Goal: Check status: Check status

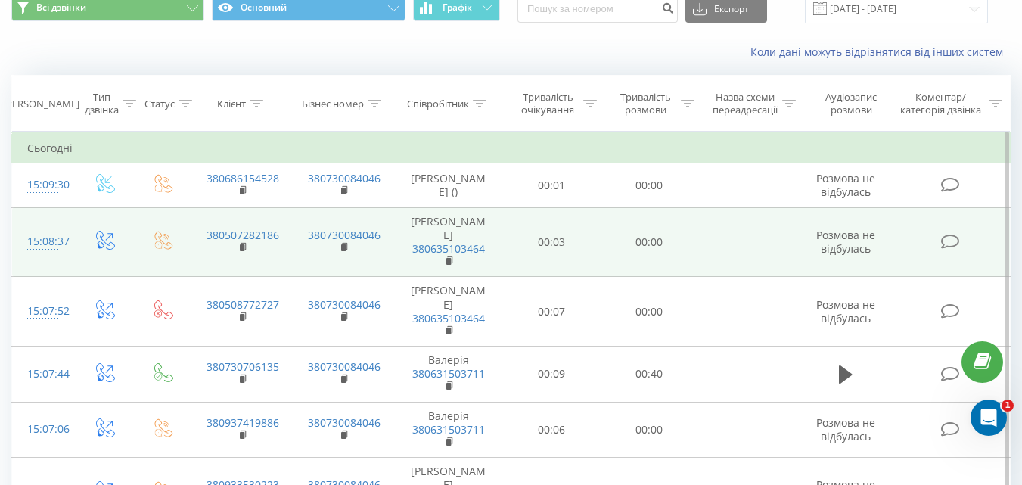
scroll to position [151, 0]
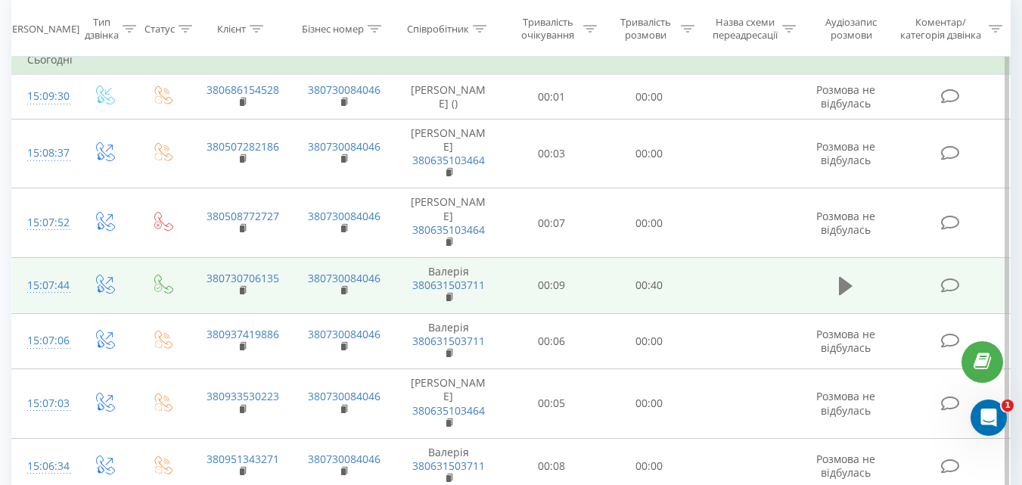
click at [844, 287] on icon at bounding box center [846, 286] width 14 height 18
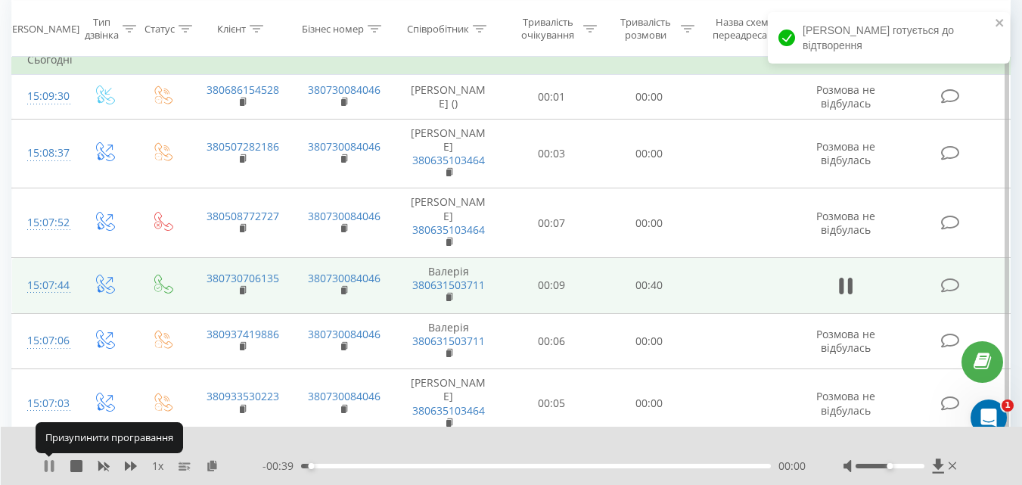
click at [51, 469] on icon at bounding box center [49, 466] width 12 height 12
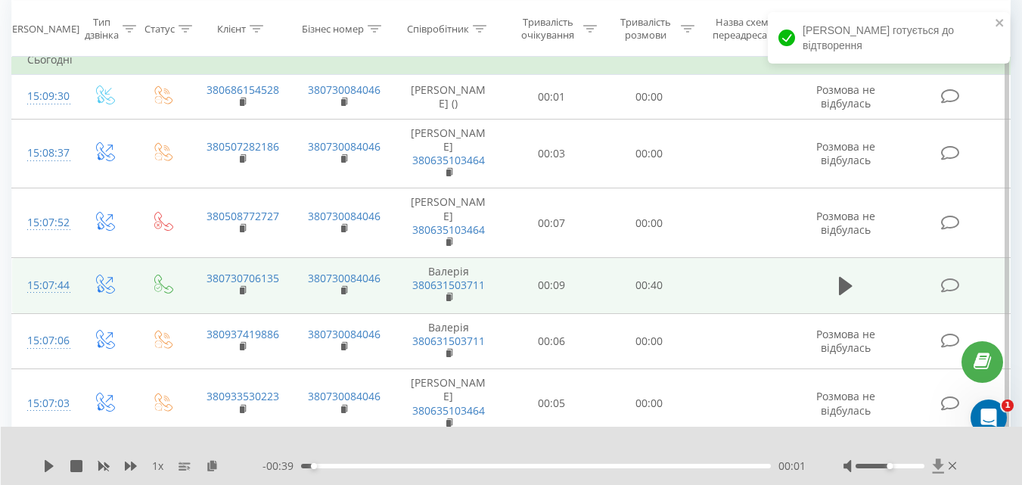
click at [941, 462] on icon at bounding box center [938, 465] width 13 height 15
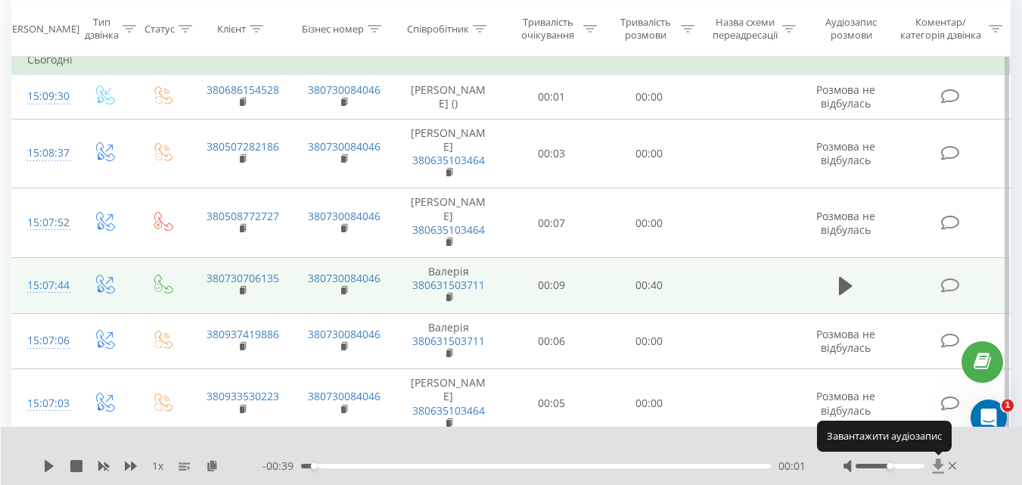
click at [941, 462] on icon at bounding box center [938, 465] width 13 height 15
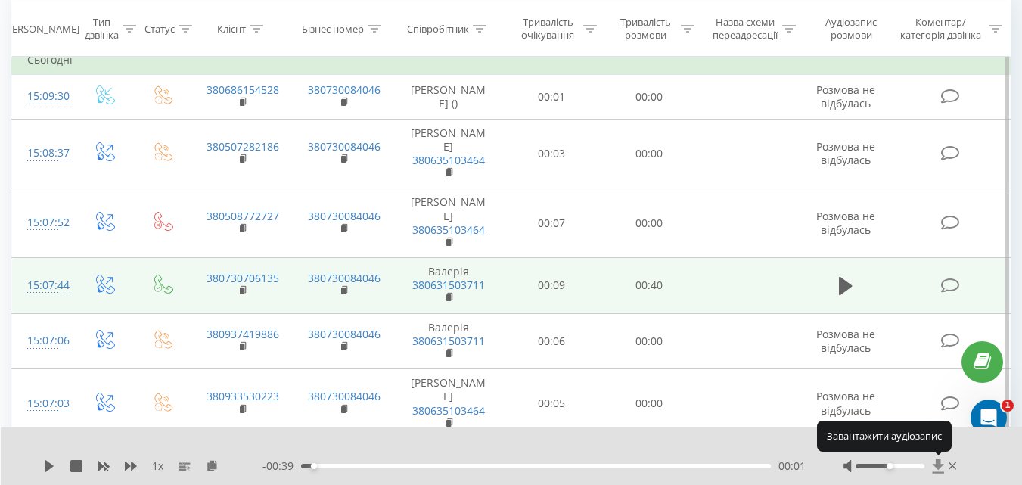
click at [941, 462] on icon at bounding box center [938, 465] width 13 height 15
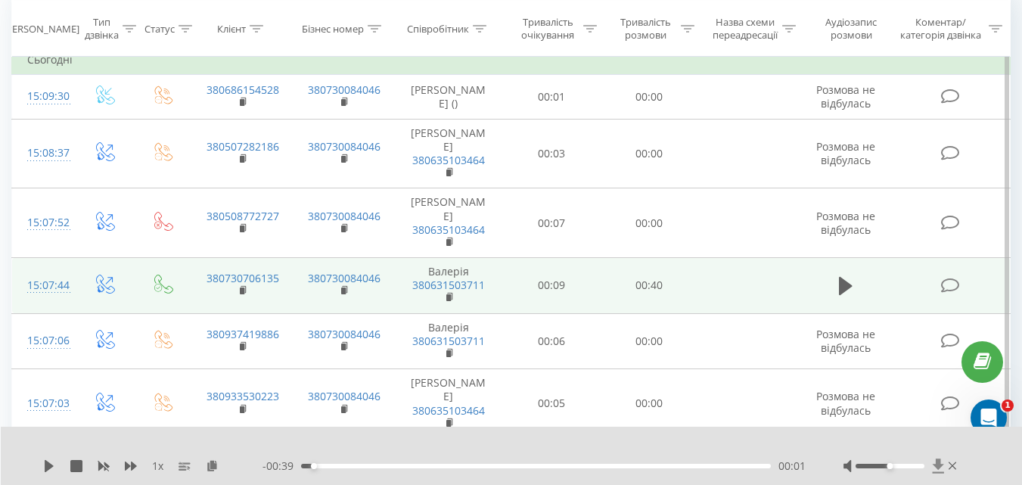
click at [940, 469] on icon at bounding box center [938, 465] width 13 height 15
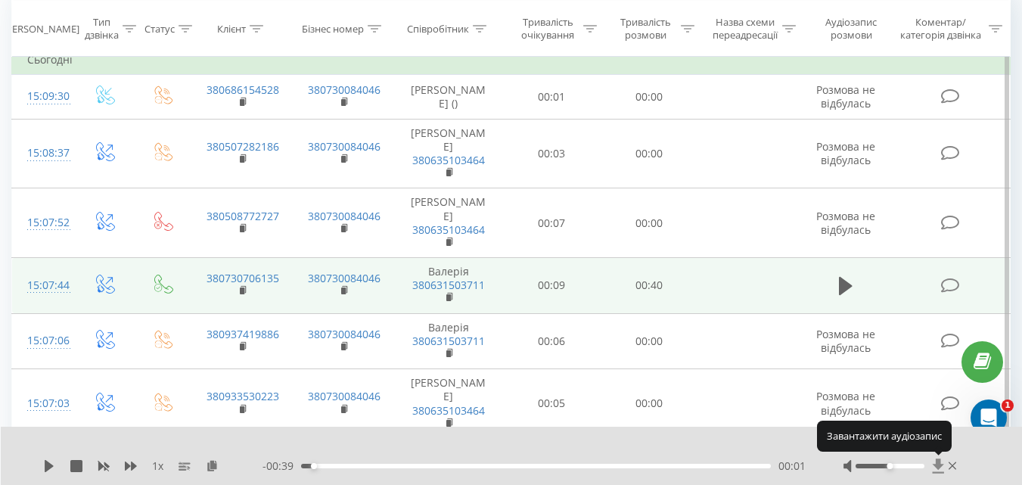
click at [940, 469] on icon at bounding box center [938, 465] width 13 height 15
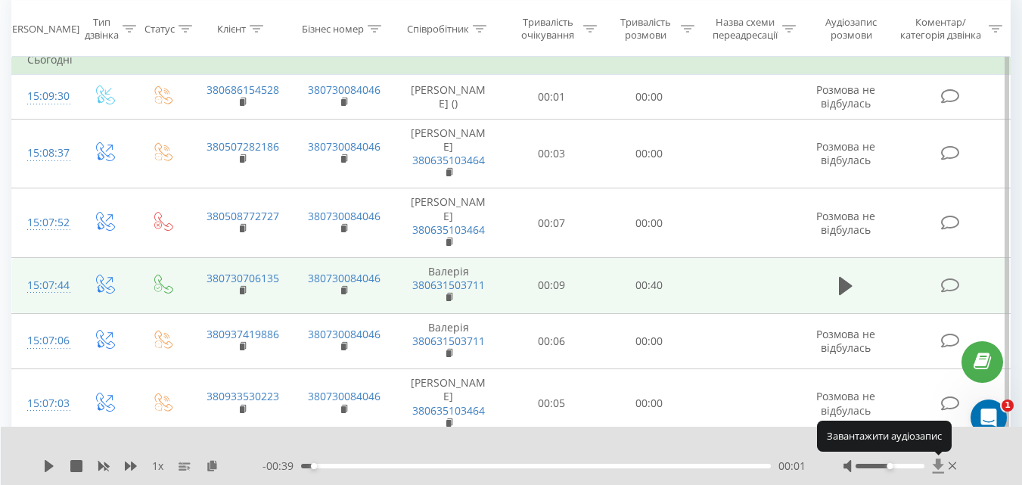
click at [940, 469] on icon at bounding box center [938, 465] width 13 height 15
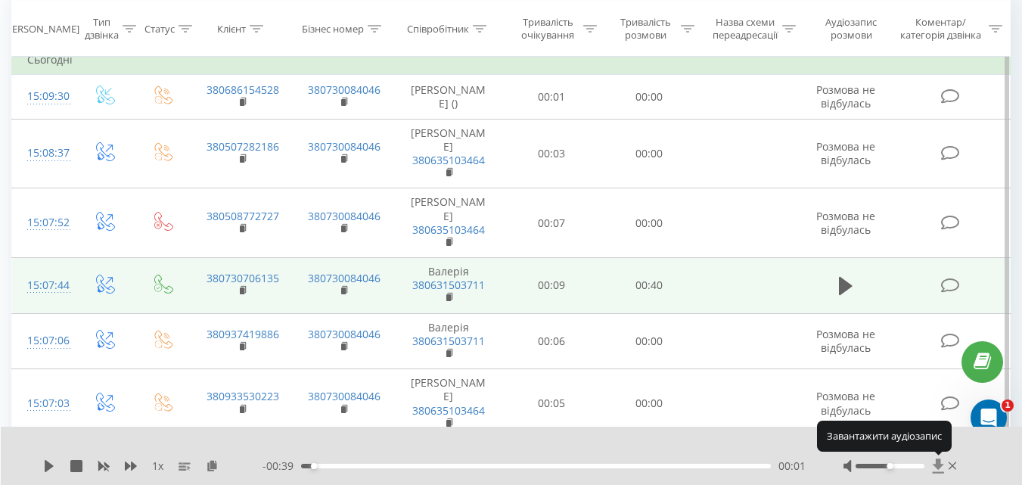
click at [940, 469] on icon at bounding box center [938, 465] width 13 height 15
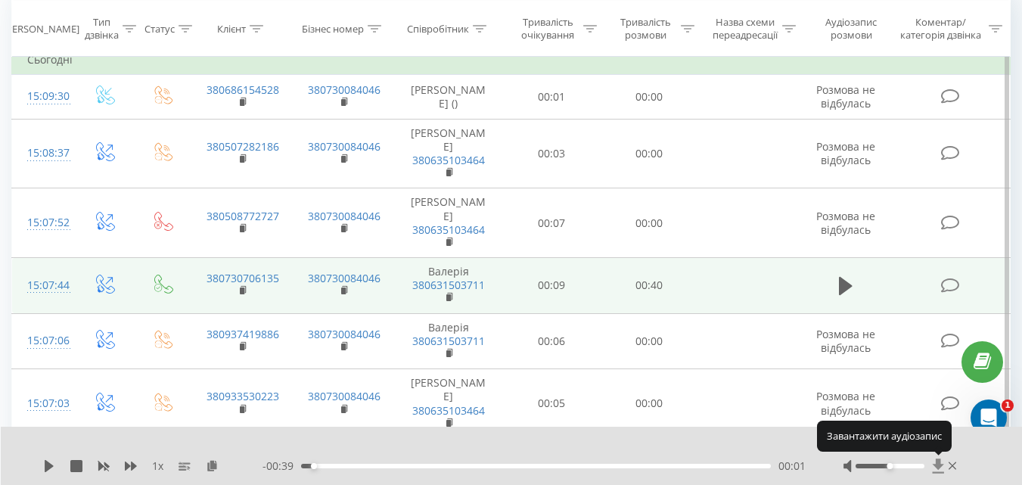
click at [940, 469] on icon at bounding box center [938, 465] width 13 height 15
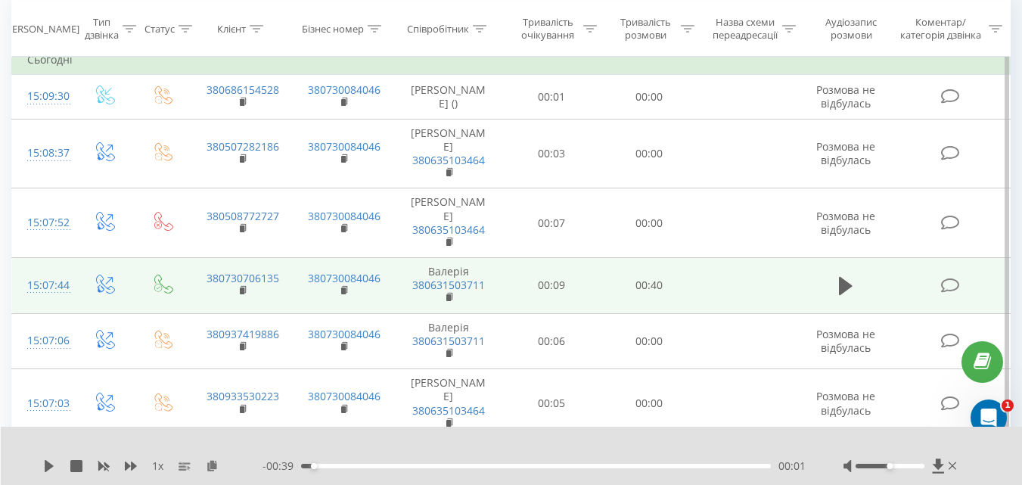
click at [946, 463] on div at bounding box center [902, 465] width 117 height 15
click at [944, 463] on icon at bounding box center [938, 465] width 13 height 15
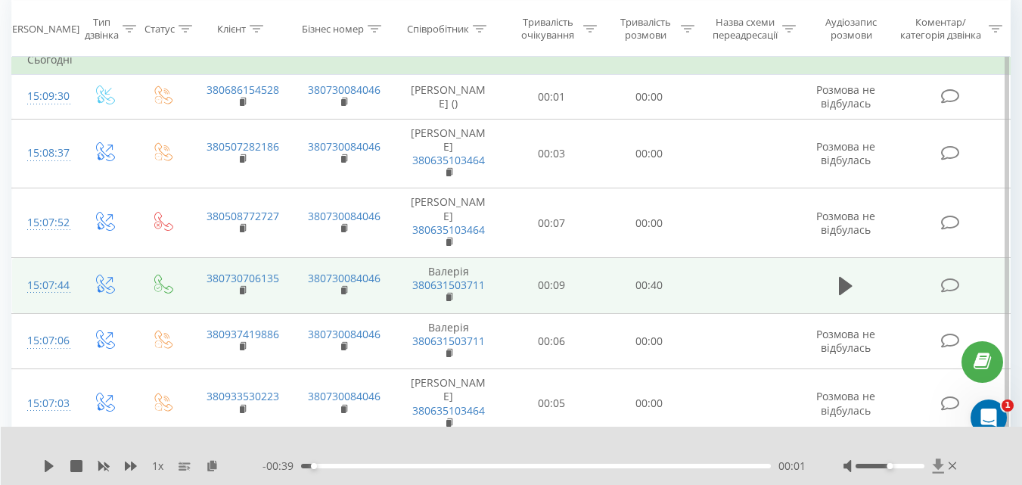
click at [944, 463] on icon at bounding box center [938, 465] width 13 height 15
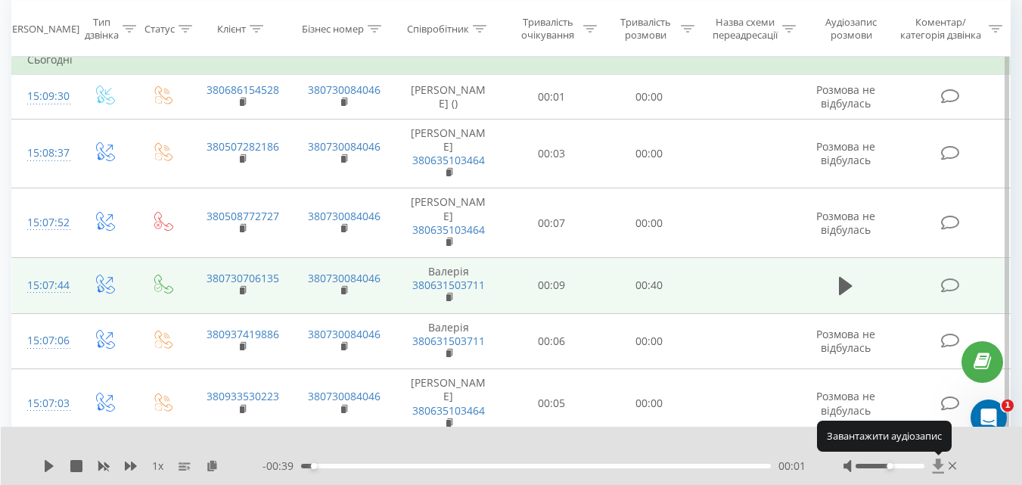
click at [944, 463] on icon at bounding box center [938, 465] width 13 height 15
click at [940, 463] on icon at bounding box center [938, 465] width 13 height 15
click at [936, 463] on icon at bounding box center [937, 465] width 11 height 14
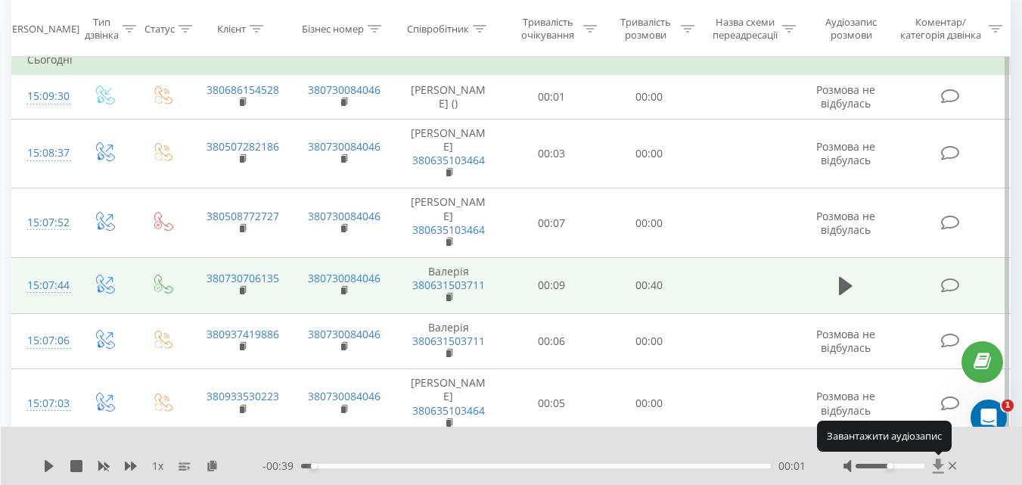
click at [936, 463] on icon at bounding box center [937, 465] width 11 height 14
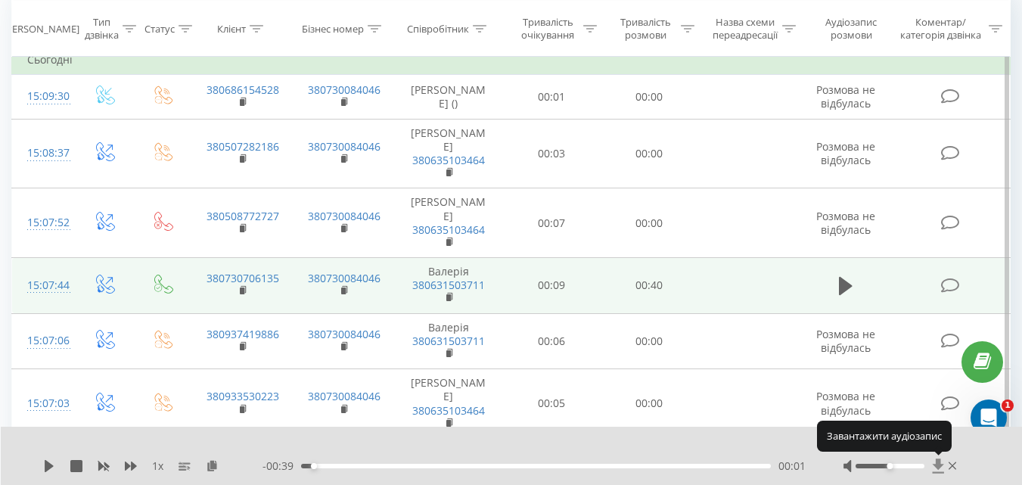
click at [936, 463] on icon at bounding box center [937, 465] width 11 height 14
click at [935, 463] on icon at bounding box center [938, 465] width 13 height 15
click at [927, 463] on div at bounding box center [902, 465] width 117 height 15
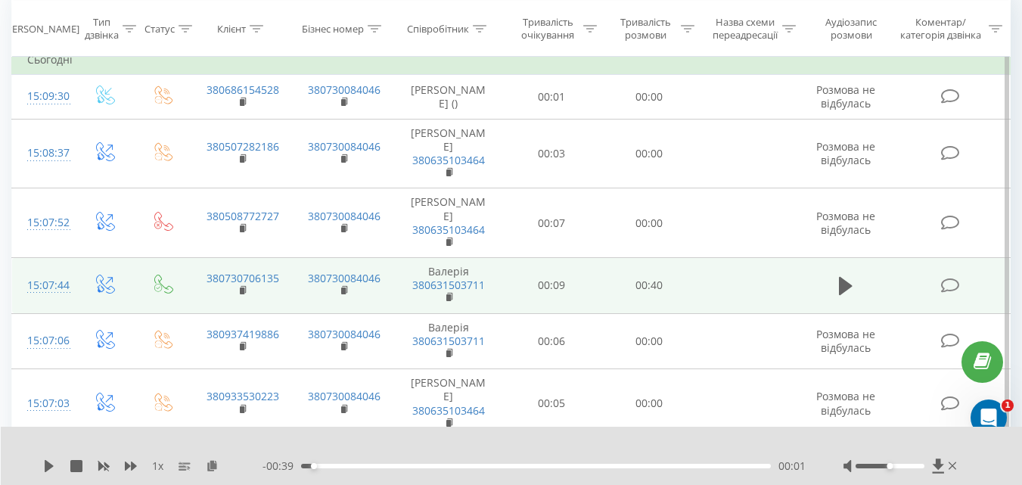
click at [927, 463] on div at bounding box center [902, 465] width 117 height 15
click at [932, 463] on icon at bounding box center [938, 465] width 13 height 15
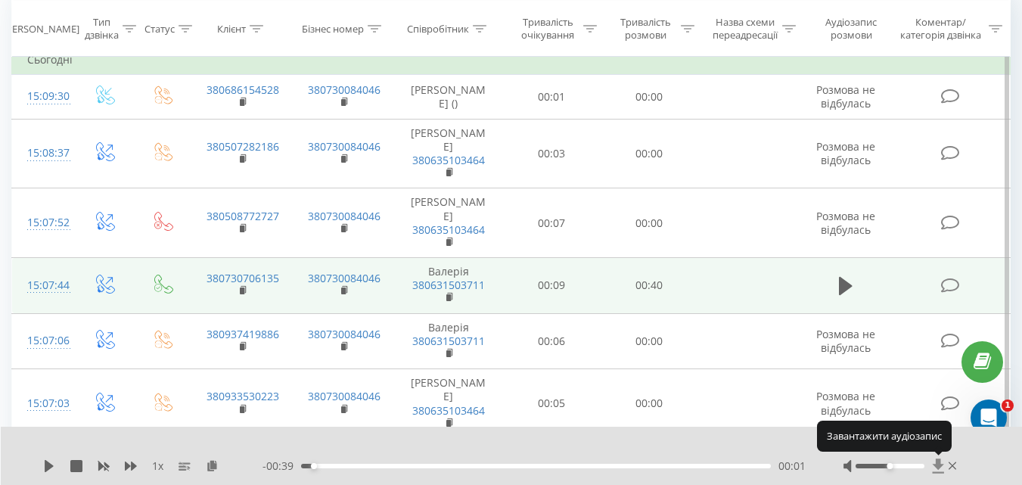
click at [932, 463] on icon at bounding box center [938, 465] width 13 height 15
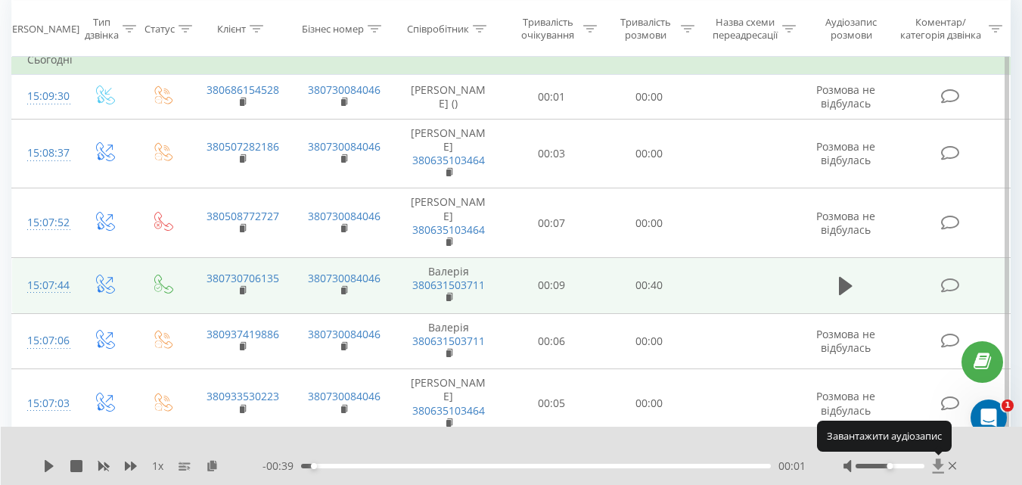
click at [932, 463] on icon at bounding box center [938, 465] width 13 height 15
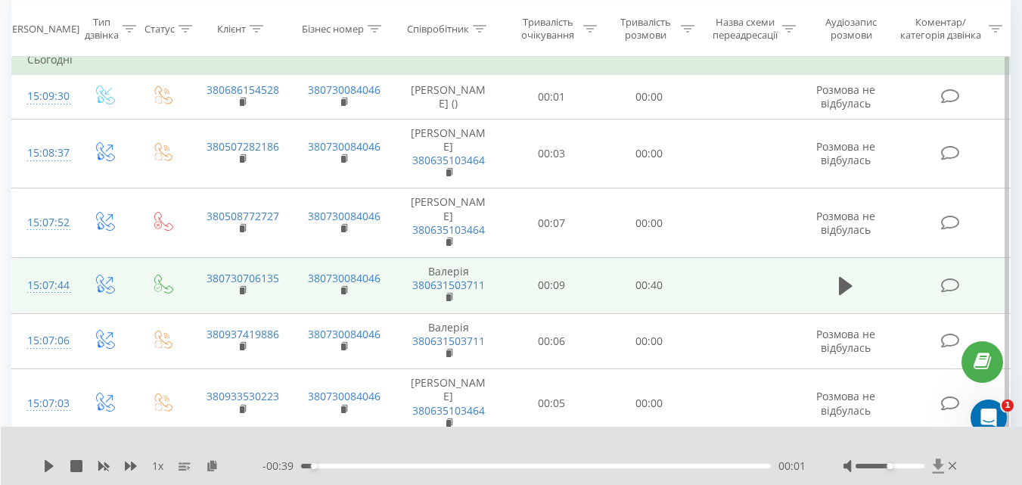
click at [940, 471] on icon at bounding box center [938, 465] width 13 height 15
click at [938, 471] on icon at bounding box center [938, 465] width 13 height 15
click at [937, 471] on icon at bounding box center [938, 465] width 13 height 15
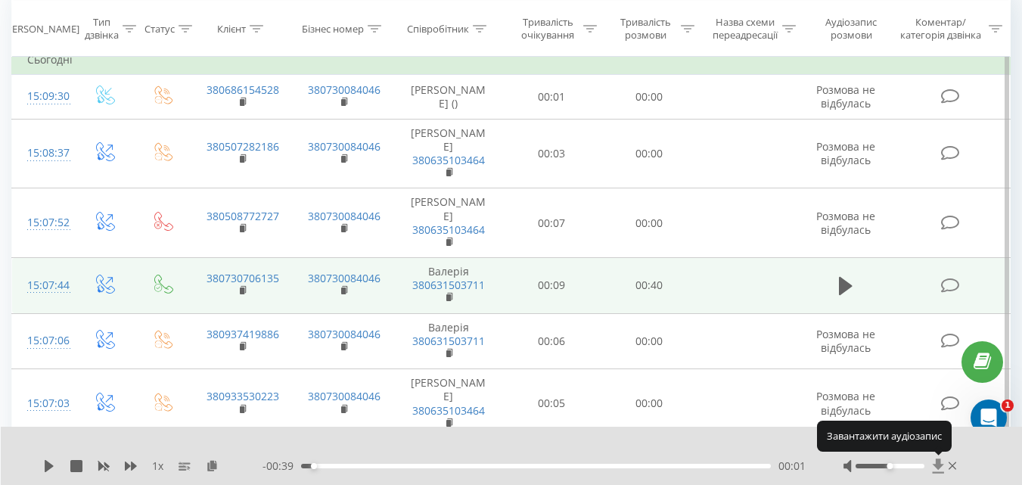
click at [934, 471] on icon at bounding box center [938, 465] width 13 height 15
click at [935, 466] on icon at bounding box center [938, 465] width 13 height 15
click at [935, 457] on div "1 x - 00:39 00:01 00:01" at bounding box center [512, 456] width 1022 height 58
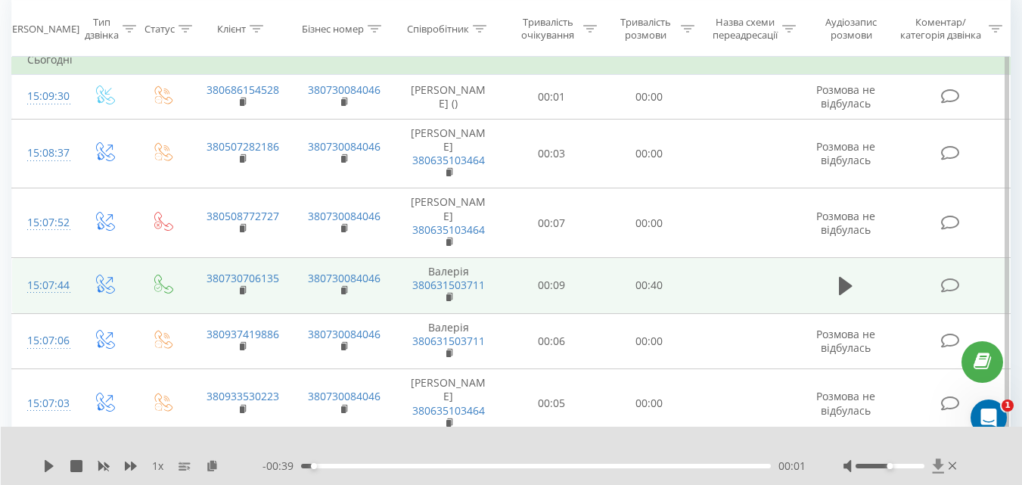
click at [936, 462] on icon at bounding box center [937, 465] width 11 height 14
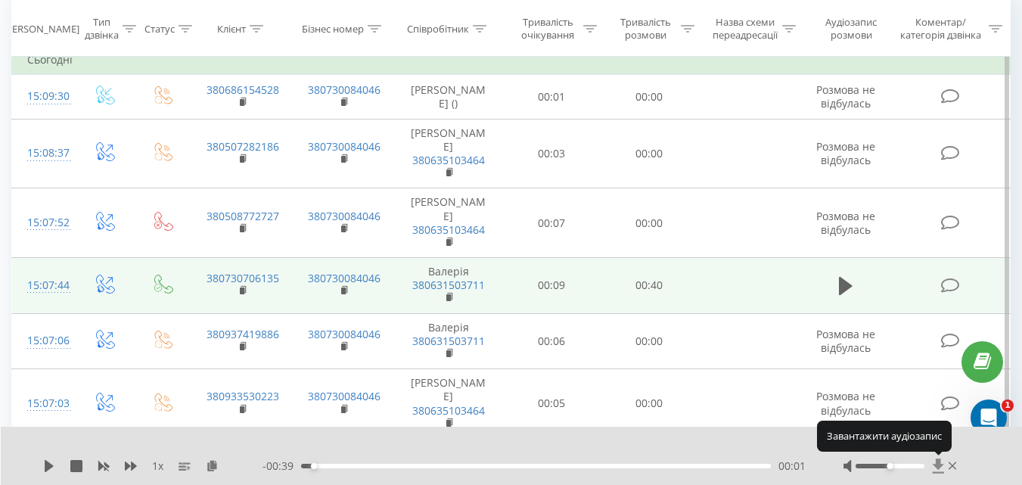
click at [936, 462] on icon at bounding box center [937, 465] width 11 height 14
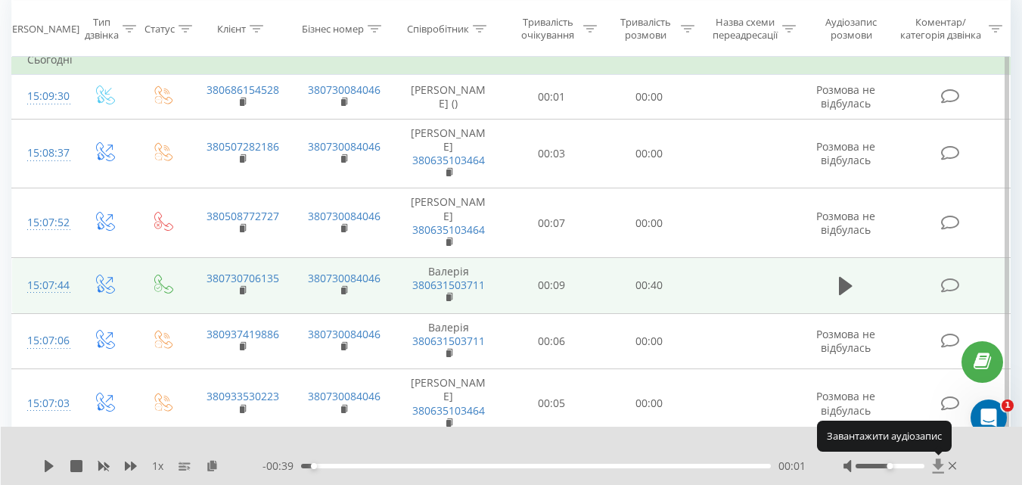
click at [936, 462] on icon at bounding box center [937, 465] width 11 height 14
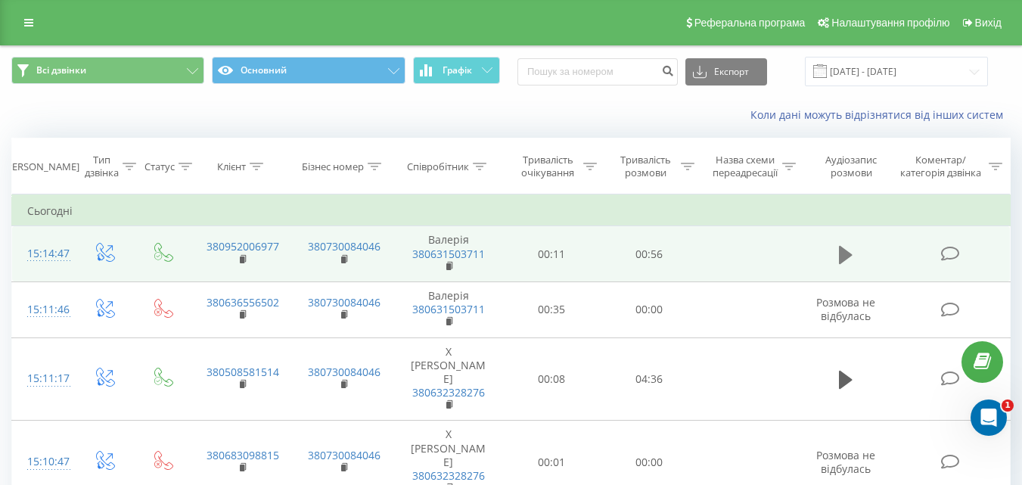
click at [842, 253] on icon at bounding box center [846, 254] width 14 height 18
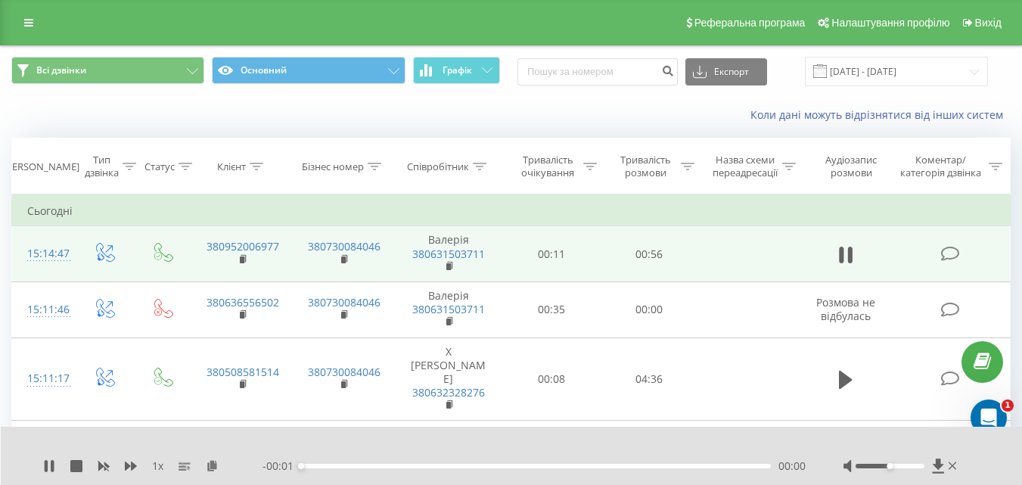
scroll to position [151, 0]
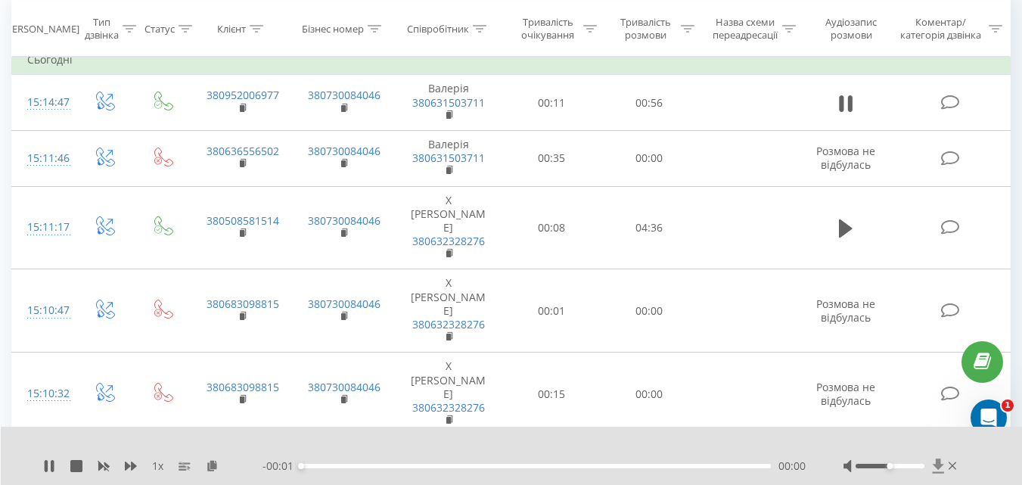
click at [942, 465] on icon at bounding box center [937, 465] width 11 height 14
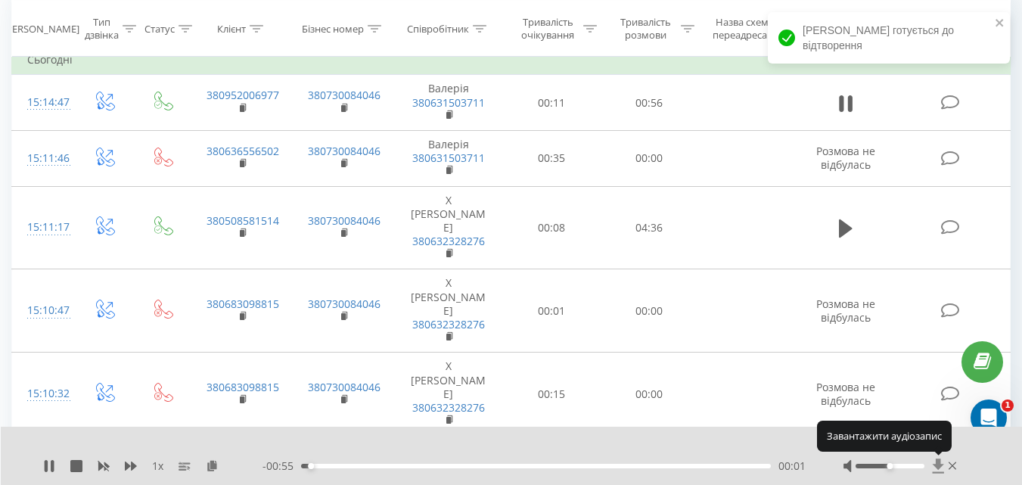
click at [942, 465] on icon at bounding box center [937, 465] width 11 height 14
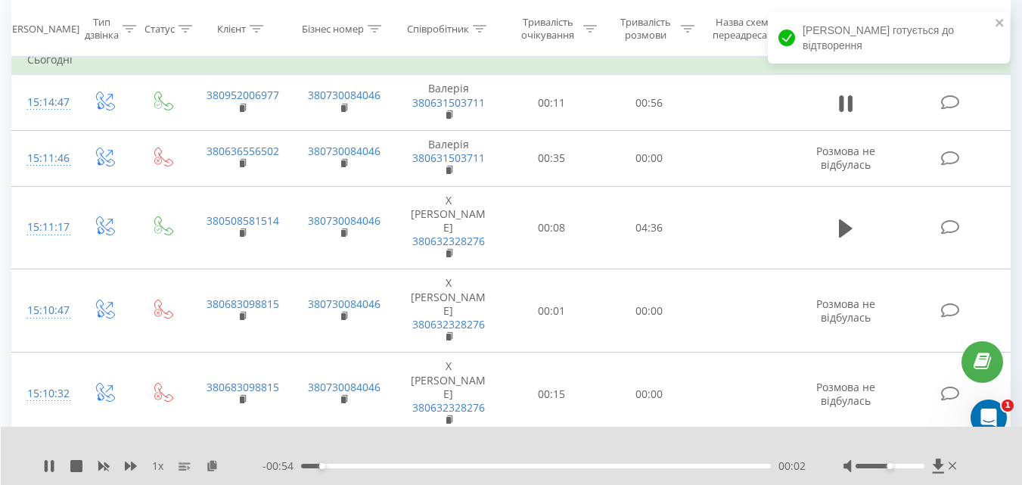
drag, startPoint x: 54, startPoint y: 463, endPoint x: 142, endPoint y: 413, distance: 101.0
click at [54, 463] on icon at bounding box center [49, 466] width 12 height 12
click at [43, 471] on icon at bounding box center [49, 466] width 12 height 12
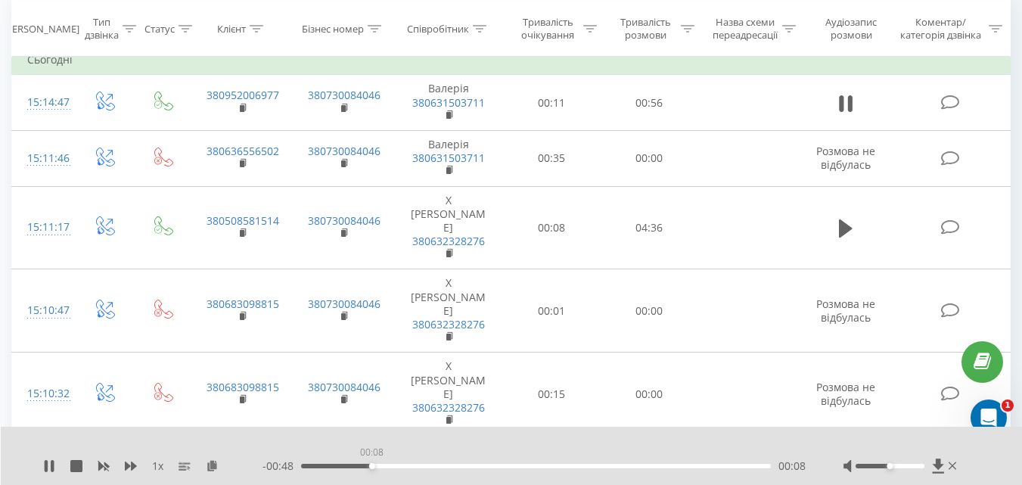
click at [371, 465] on div "00:08" at bounding box center [536, 466] width 470 height 5
click at [409, 465] on div "00:09" at bounding box center [536, 466] width 470 height 5
click at [511, 468] on div "00:25" at bounding box center [536, 466] width 470 height 5
drag, startPoint x: 884, startPoint y: 467, endPoint x: 918, endPoint y: 466, distance: 33.3
click at [918, 466] on div at bounding box center [890, 466] width 69 height 5
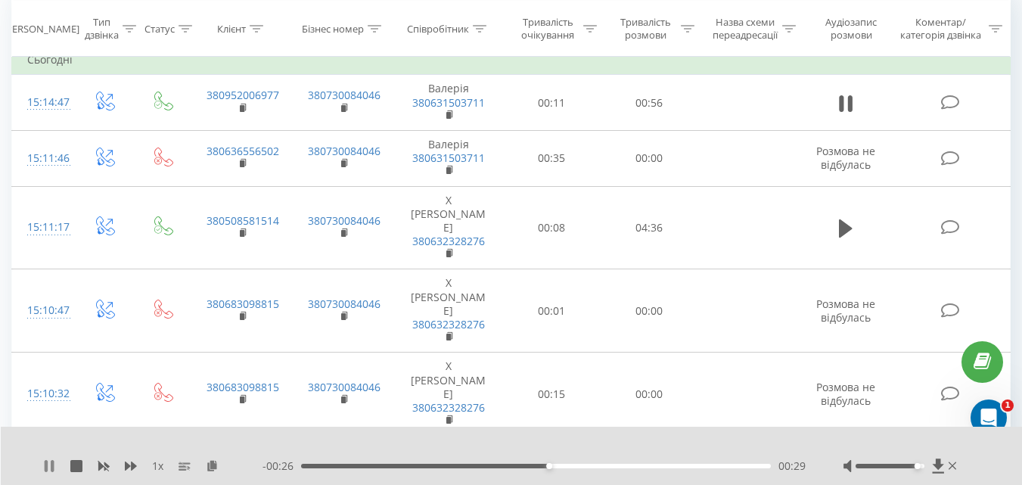
click at [51, 464] on icon at bounding box center [49, 466] width 12 height 12
click at [848, 106] on icon at bounding box center [846, 103] width 14 height 18
